Goal: Task Accomplishment & Management: Complete application form

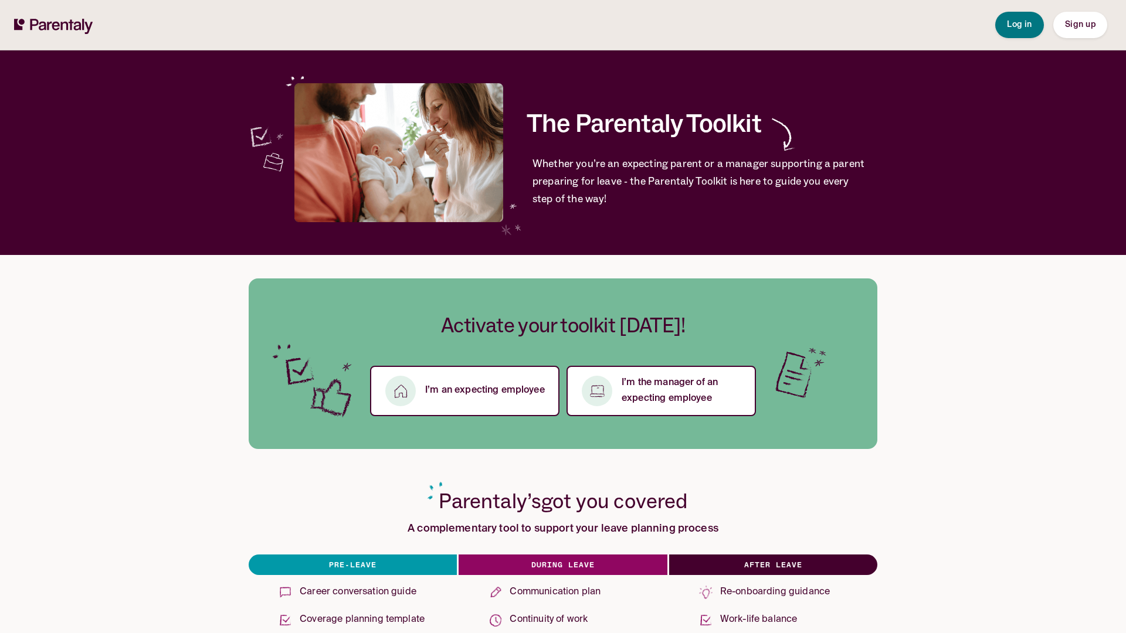
click at [1079, 25] on span "Sign up" at bounding box center [1080, 25] width 30 height 8
